Goal: Task Accomplishment & Management: Complete application form

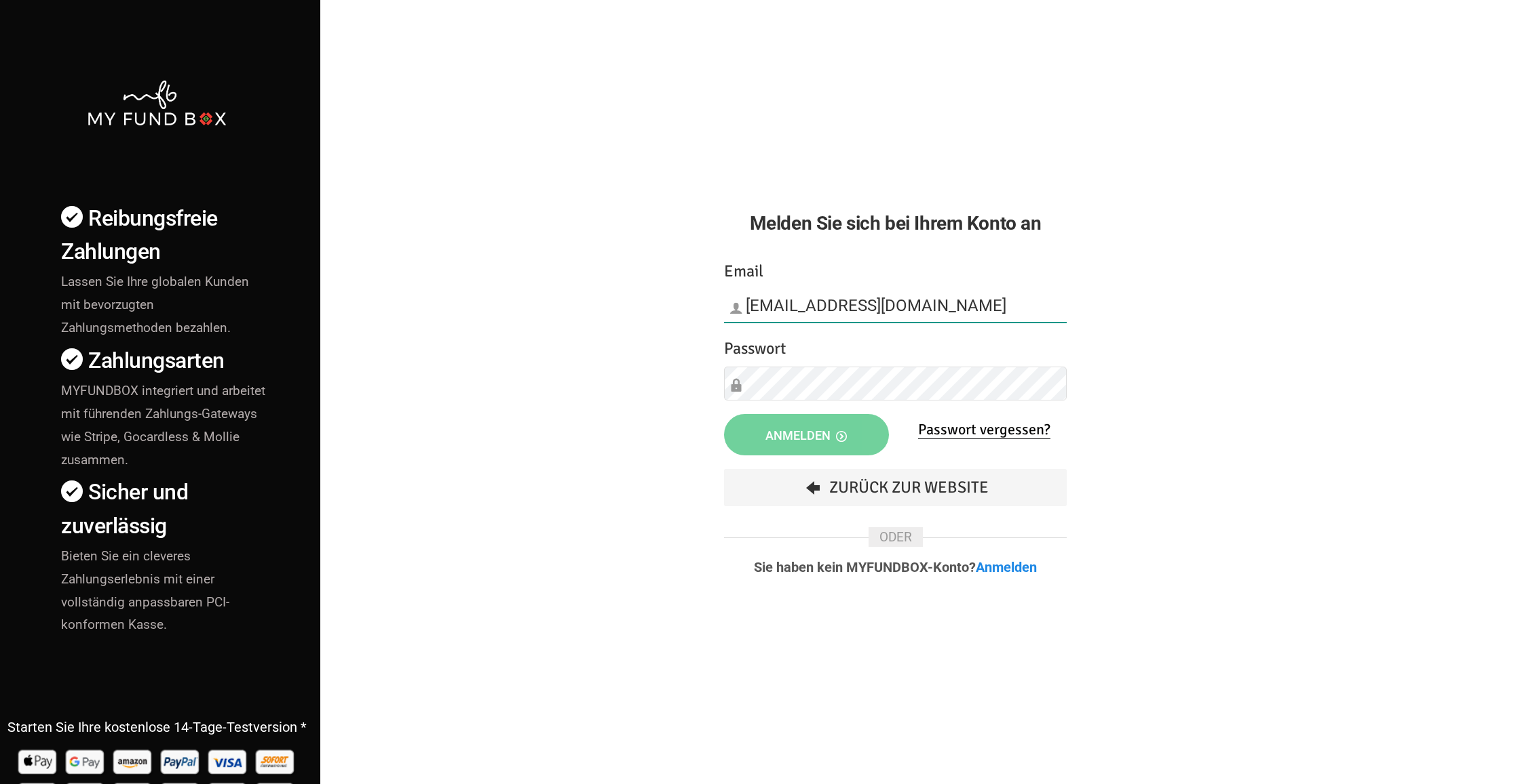
type input "[EMAIL_ADDRESS][DOMAIN_NAME]"
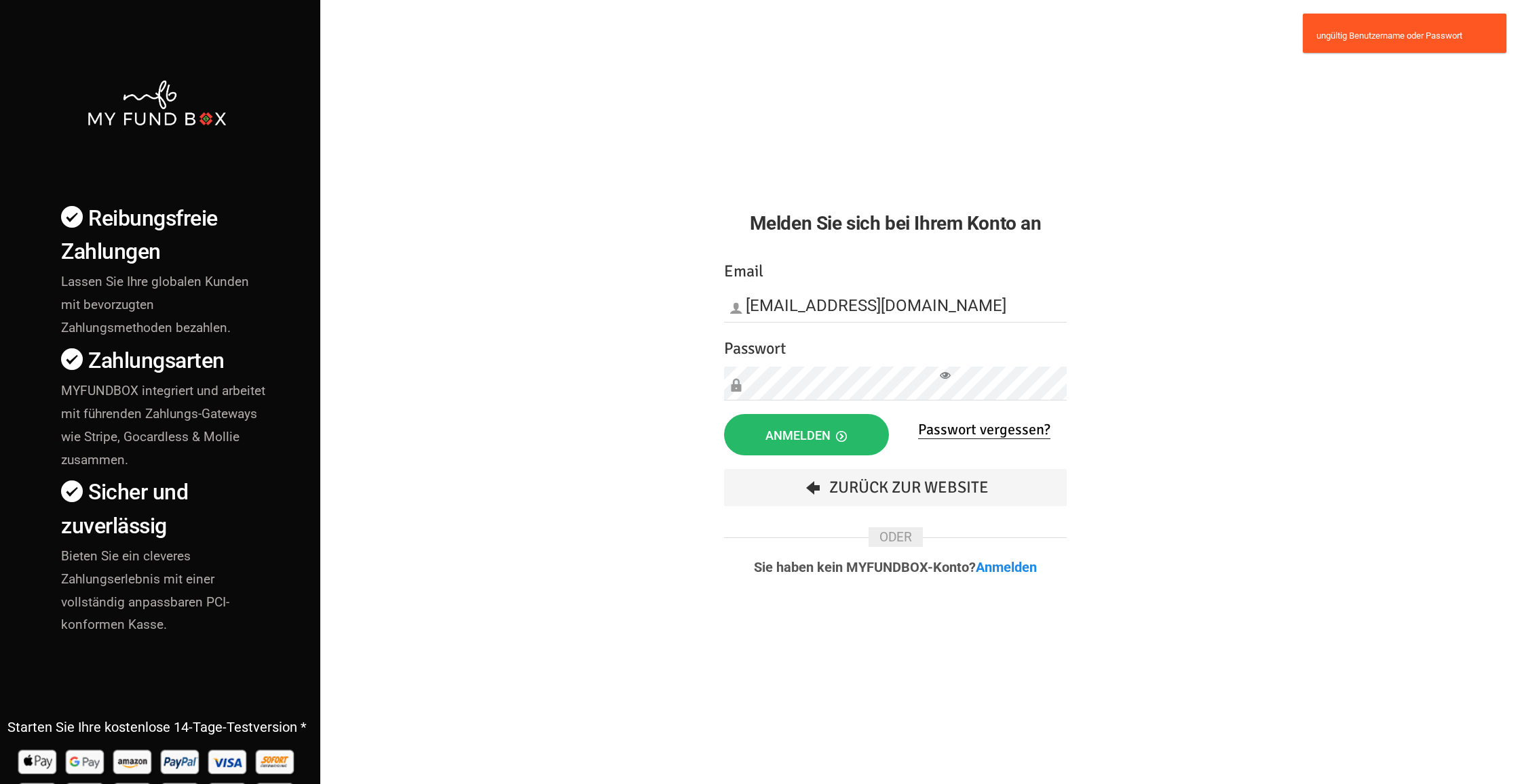
click at [947, 374] on icon at bounding box center [944, 375] width 11 height 11
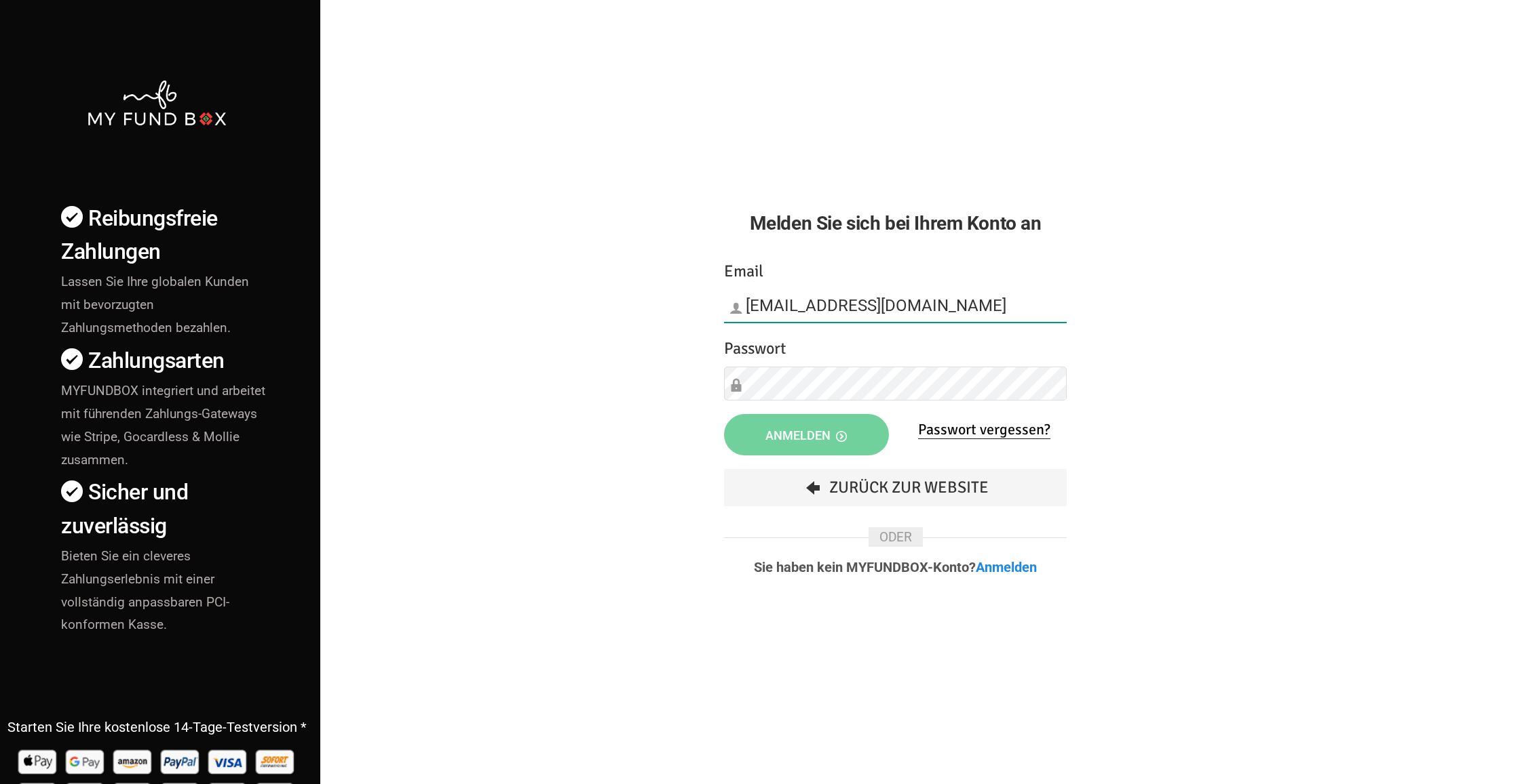
type input "[EMAIL_ADDRESS][DOMAIN_NAME]"
click at [969, 432] on link "Passwort vergessen?" at bounding box center [983, 429] width 132 height 19
click at [1014, 568] on link "Anmelden" at bounding box center [1006, 567] width 61 height 17
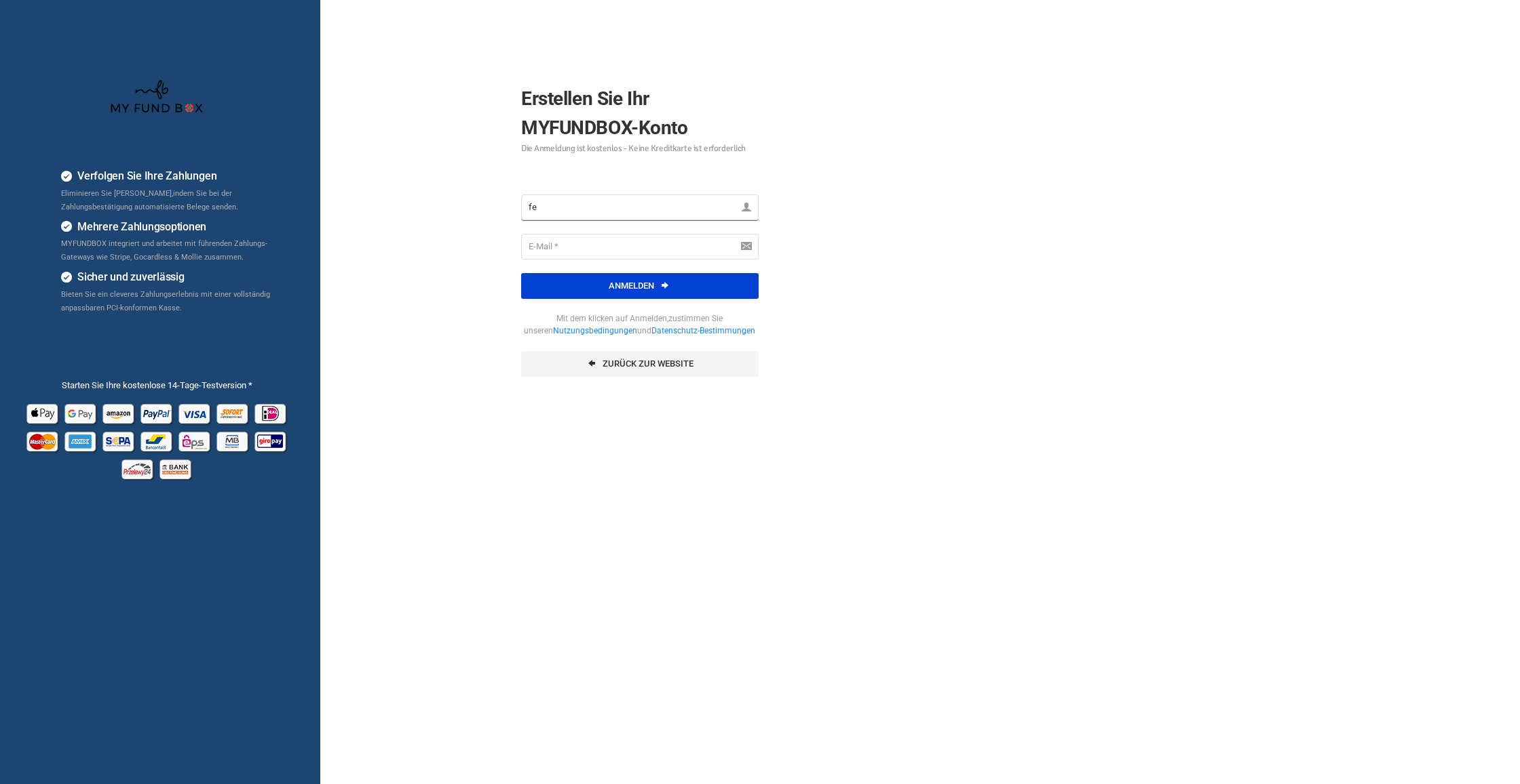
type input "f"
type input "Ferhat"
type input "ferhat-cavus@outlook.com"
click at [635, 288] on button "Anmelden" at bounding box center [640, 286] width 237 height 25
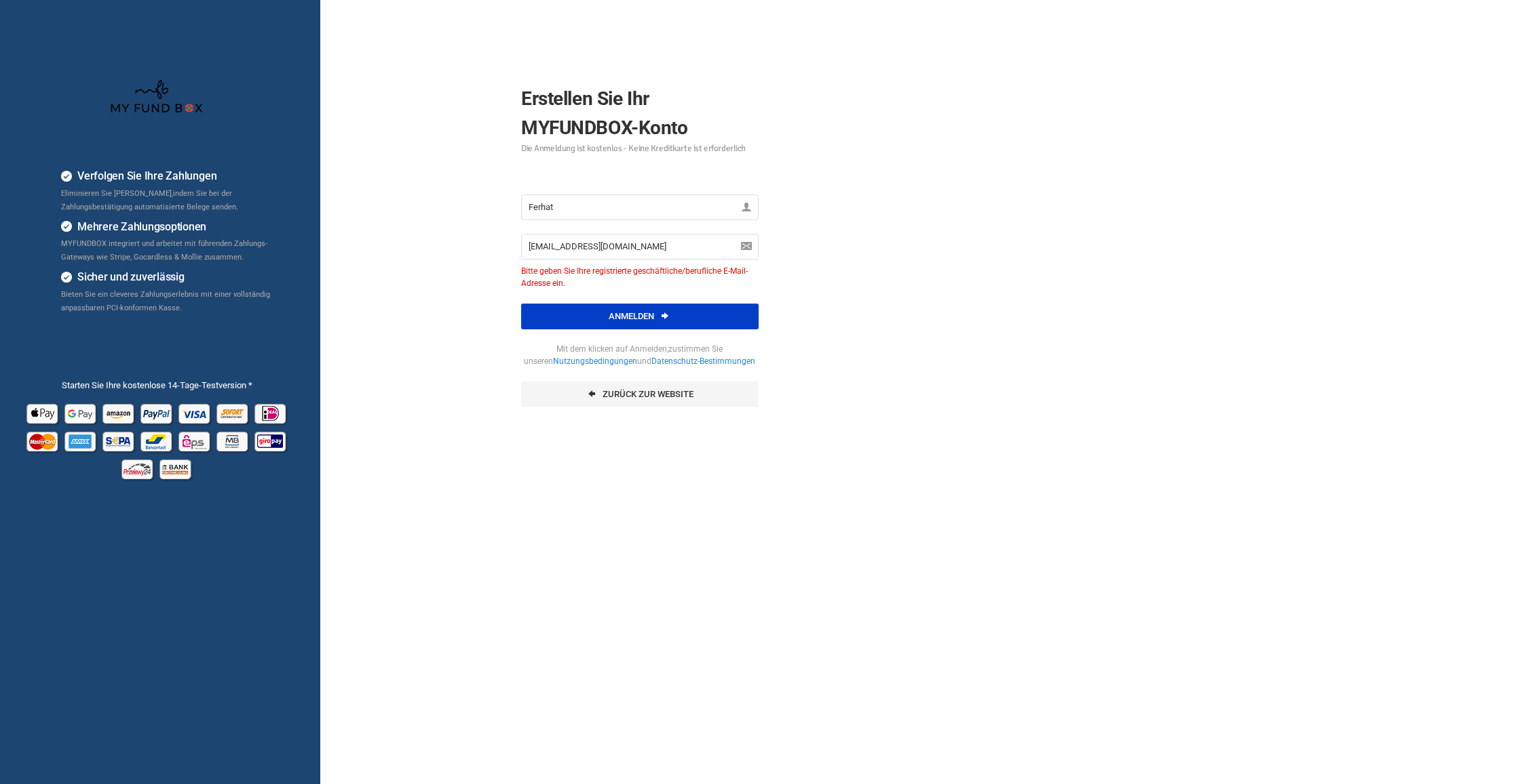
click at [603, 314] on button "Anmelden" at bounding box center [640, 316] width 237 height 25
click at [613, 400] on link "Zurück zur Website" at bounding box center [640, 394] width 237 height 25
